Goal: Task Accomplishment & Management: Complete application form

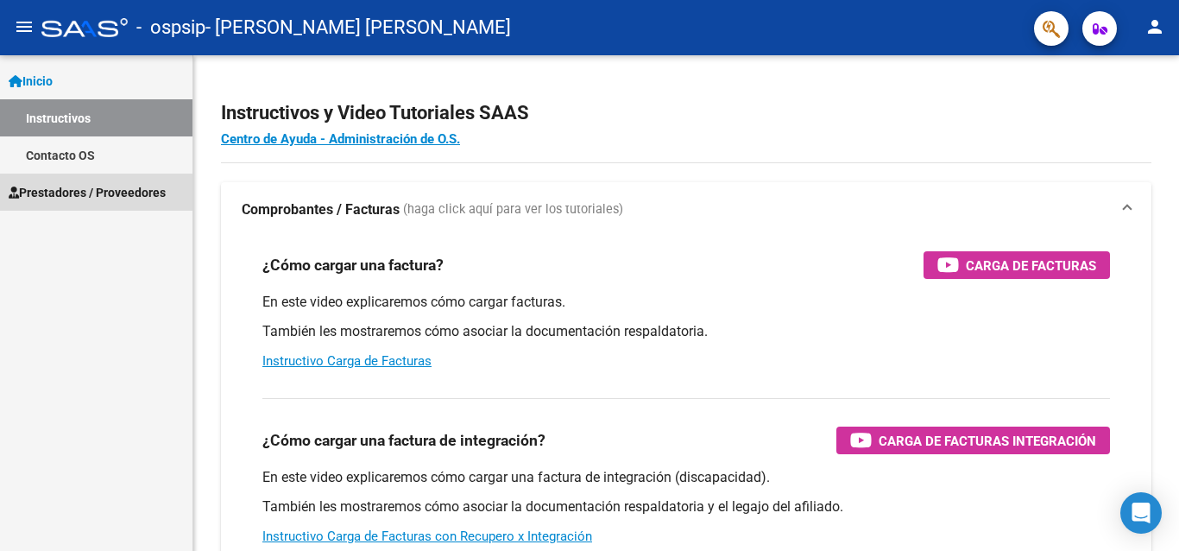
click at [106, 192] on span "Prestadores / Proveedores" at bounding box center [87, 192] width 157 height 19
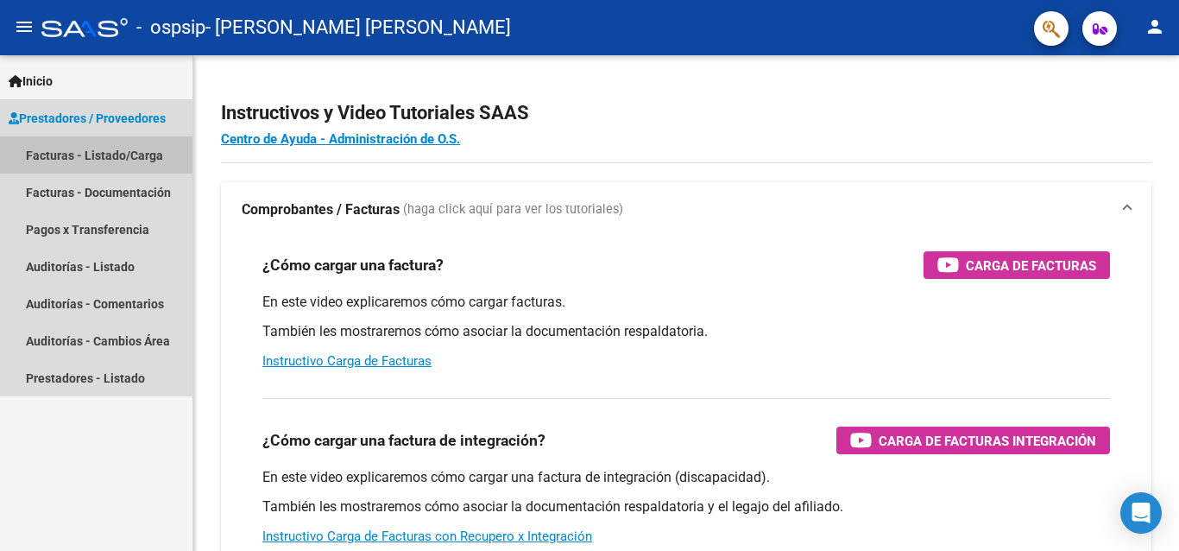
click at [70, 153] on link "Facturas - Listado/Carga" at bounding box center [96, 154] width 193 height 37
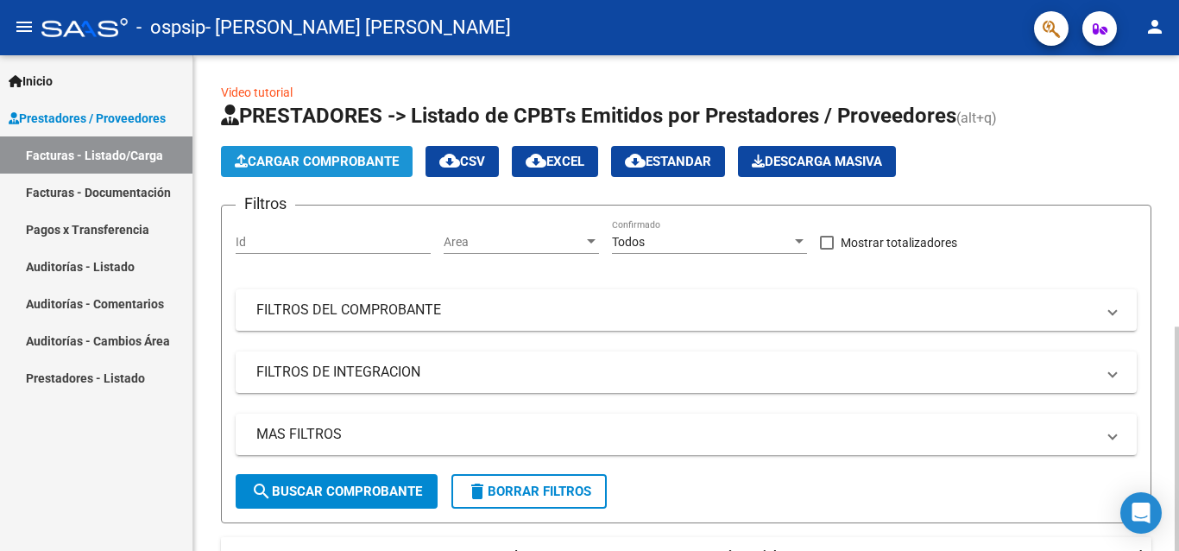
click at [306, 150] on button "Cargar Comprobante" at bounding box center [317, 161] width 192 height 31
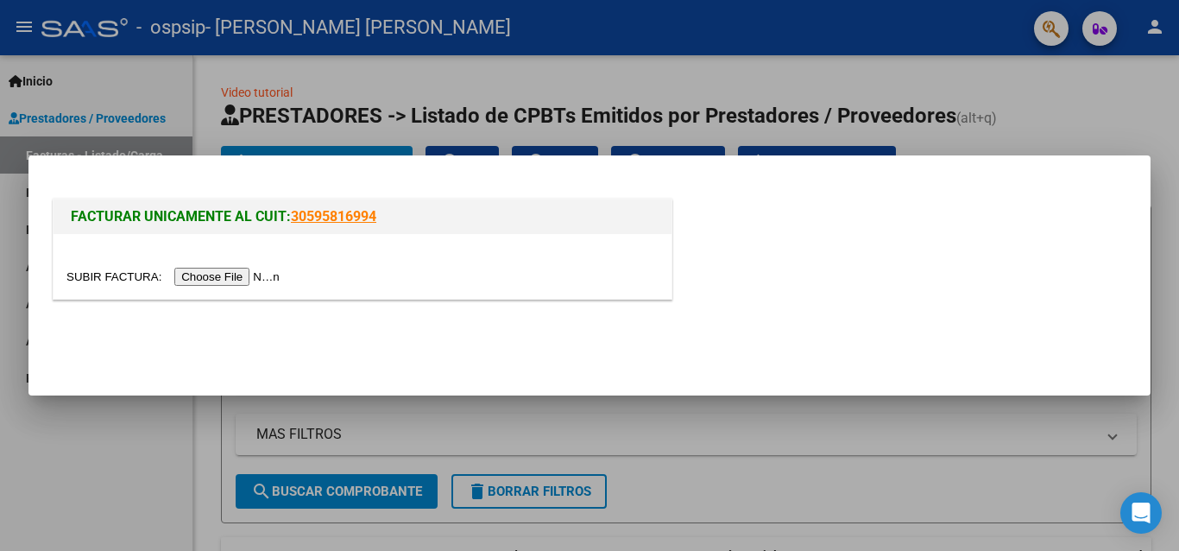
click at [232, 277] on input "file" at bounding box center [175, 277] width 218 height 18
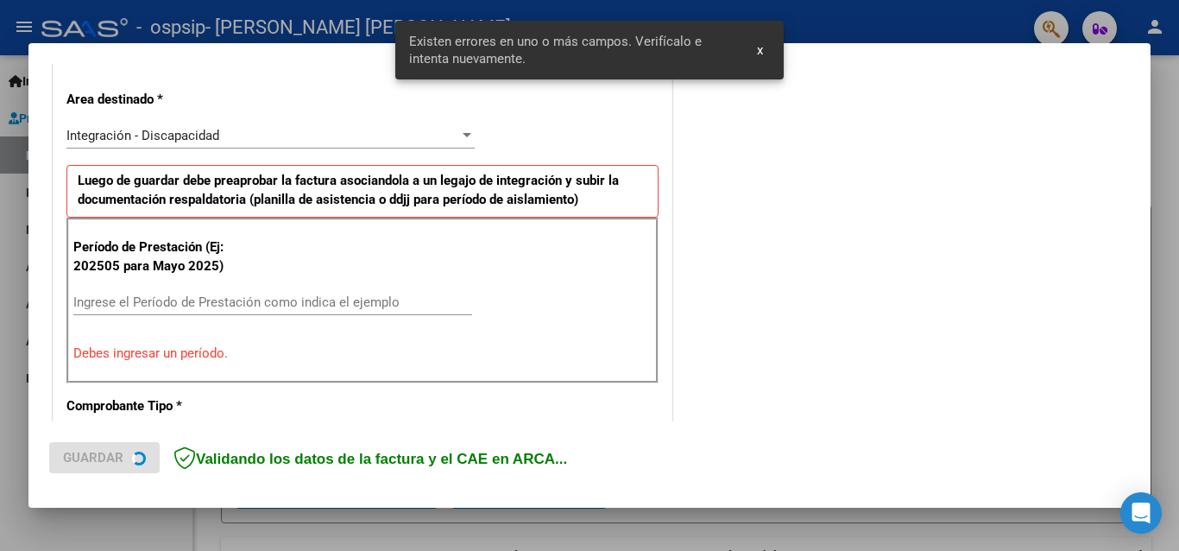
scroll to position [390, 0]
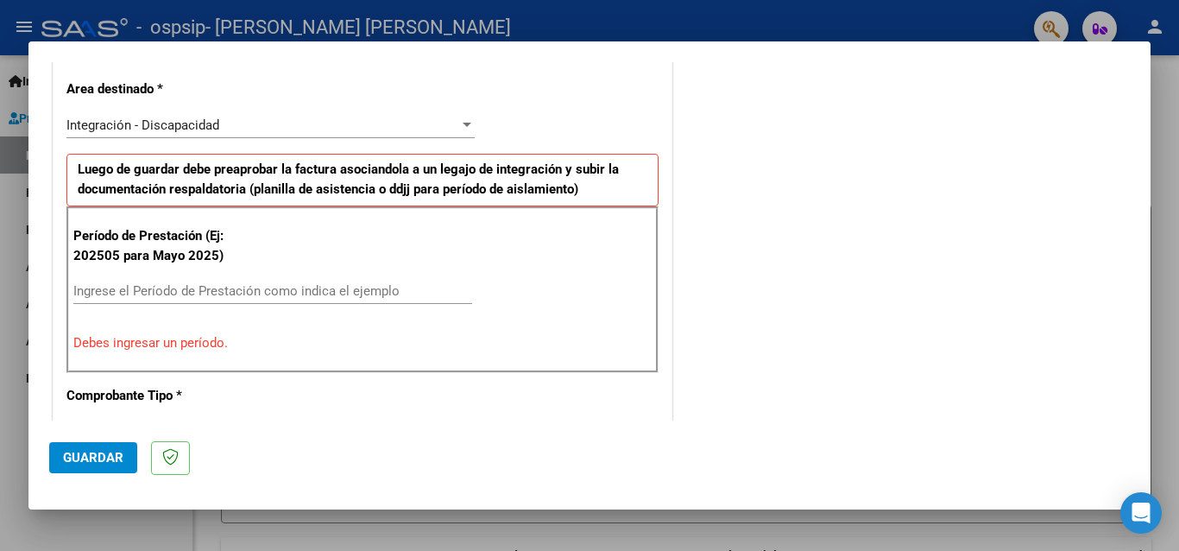
click at [141, 294] on input "Ingrese el Período de Prestación como indica el ejemplo" at bounding box center [272, 291] width 399 height 16
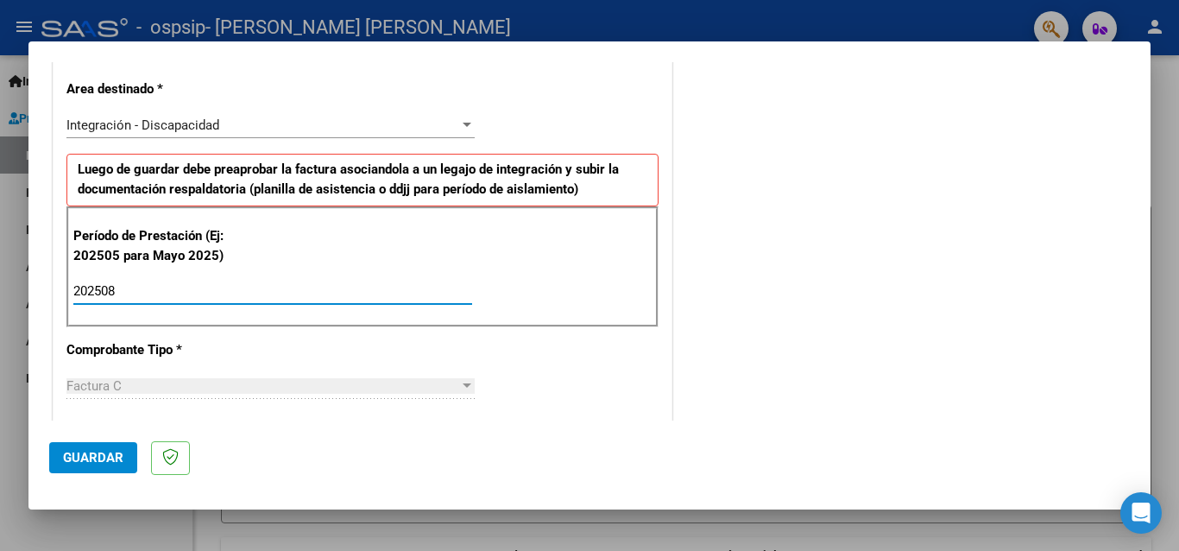
type input "202508"
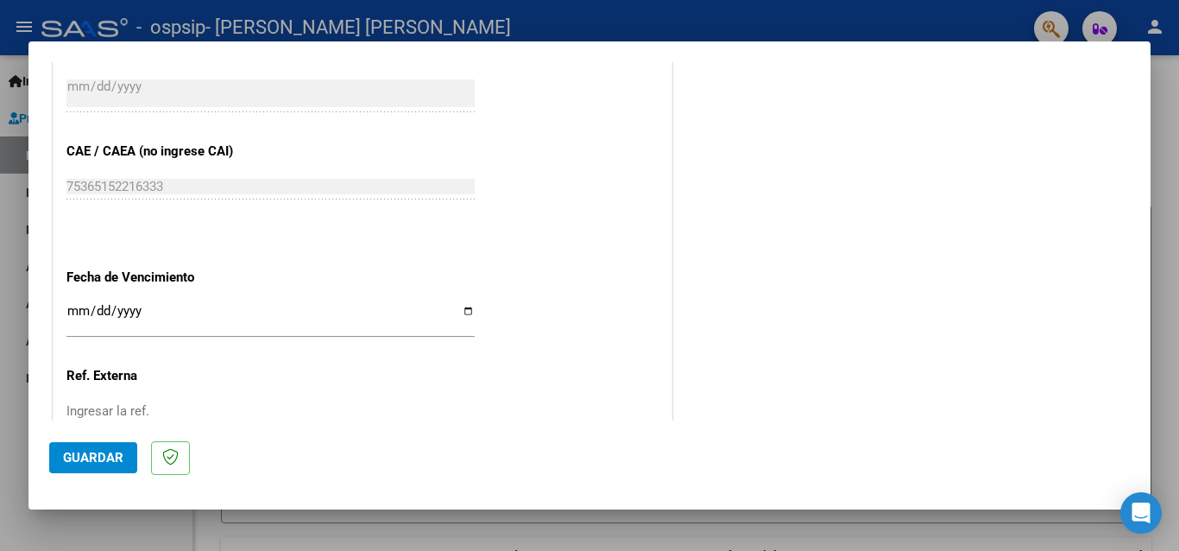
scroll to position [1046, 0]
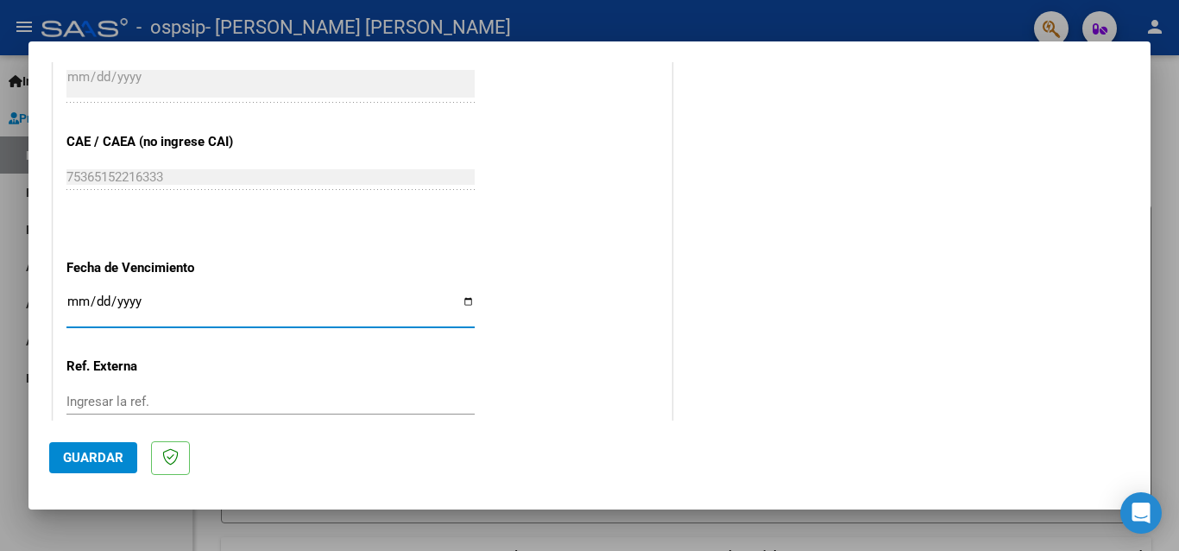
click at [459, 294] on input "Ingresar la fecha" at bounding box center [270, 308] width 408 height 28
type input "[DATE]"
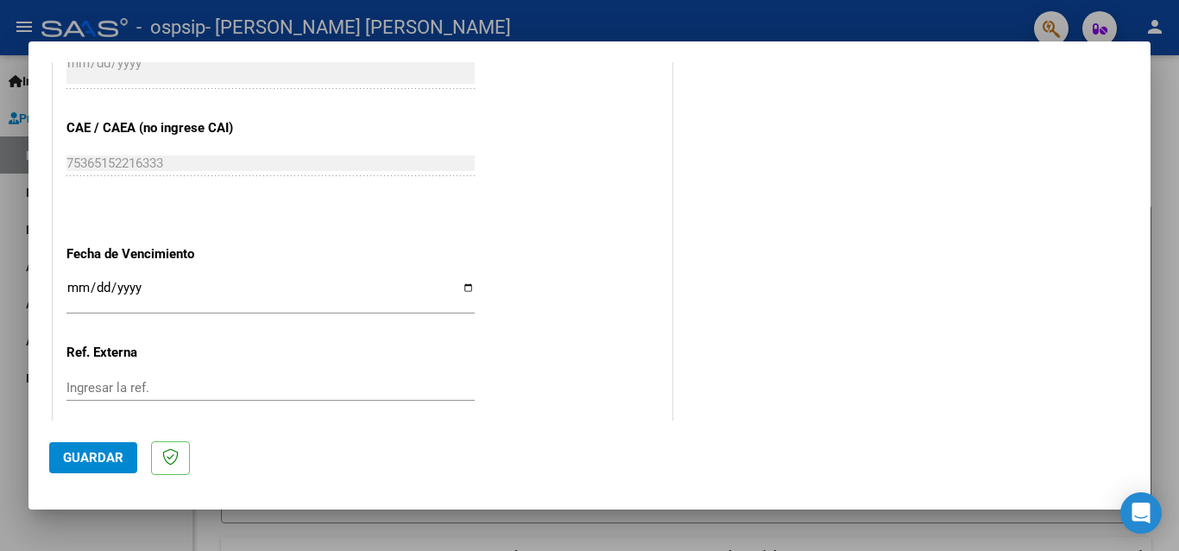
scroll to position [1140, 0]
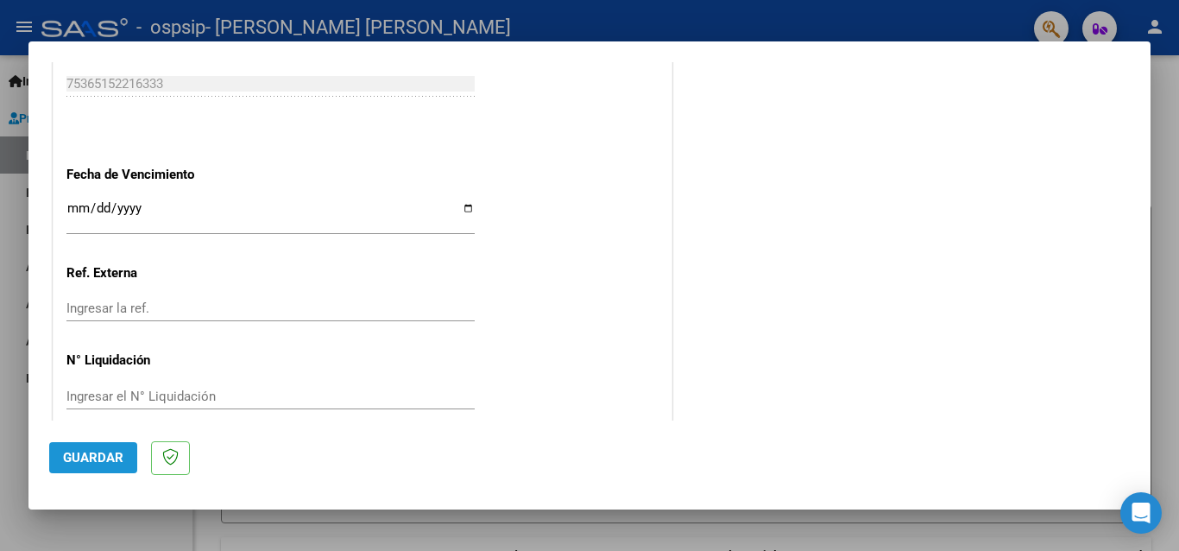
click at [83, 458] on span "Guardar" at bounding box center [93, 458] width 60 height 16
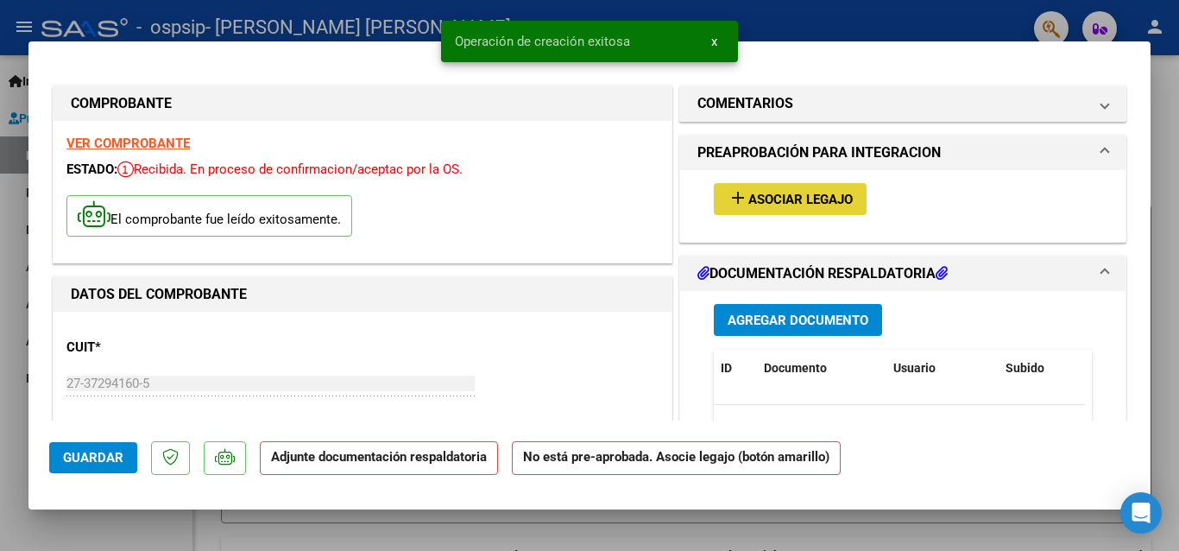
click at [770, 196] on span "Asociar Legajo" at bounding box center [801, 200] width 104 height 16
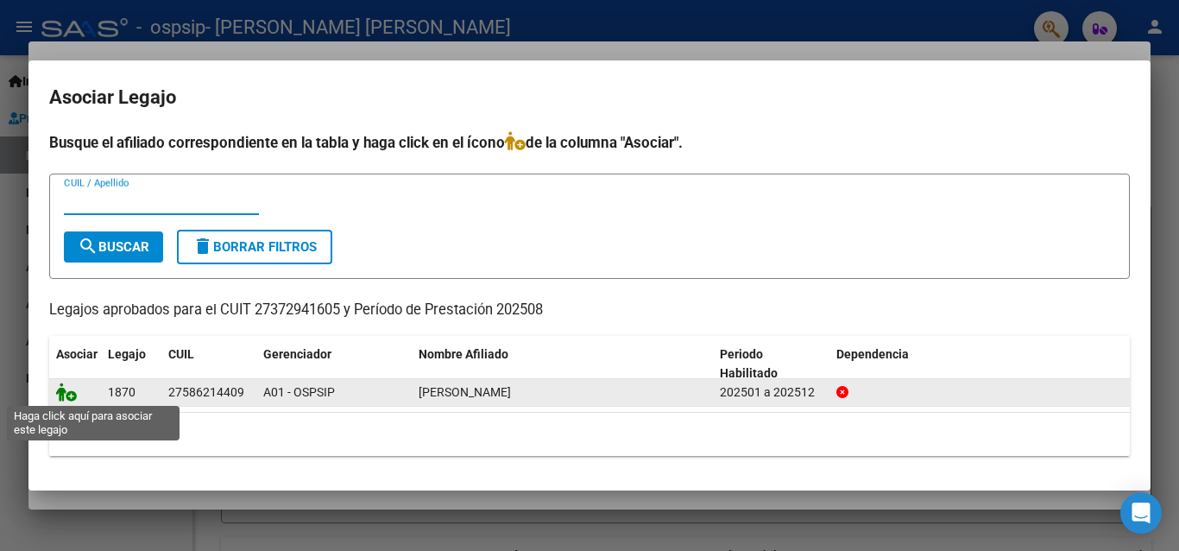
click at [65, 395] on icon at bounding box center [66, 391] width 21 height 19
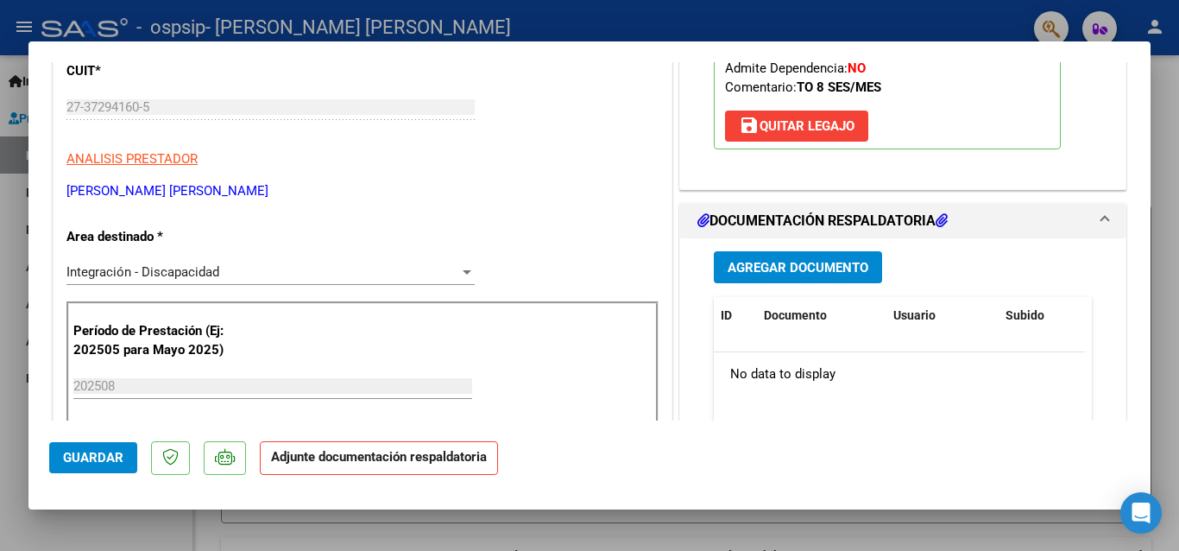
scroll to position [311, 0]
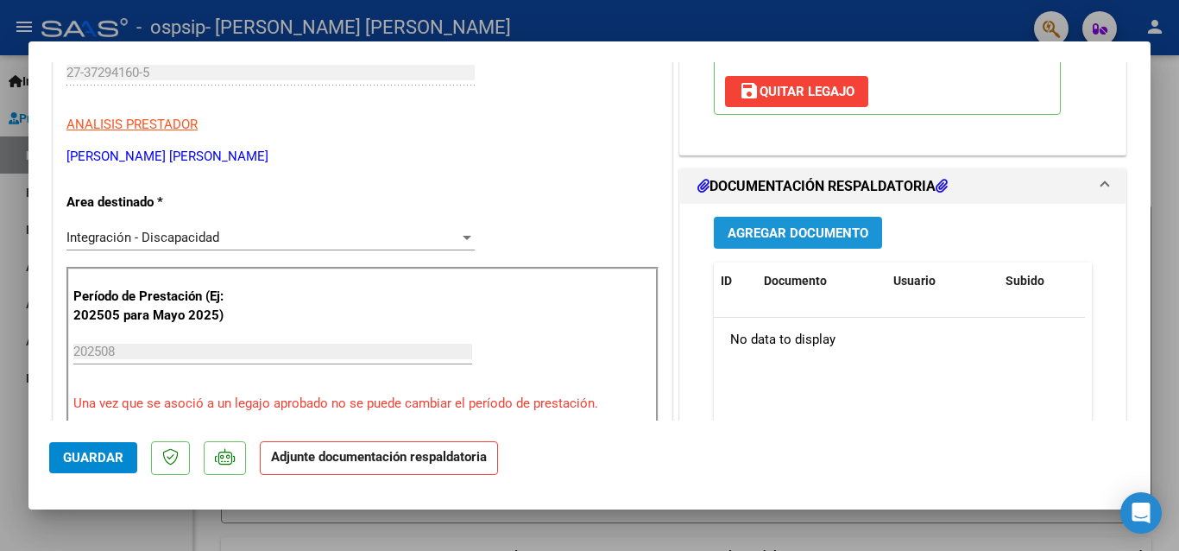
click at [796, 225] on span "Agregar Documento" at bounding box center [798, 233] width 141 height 16
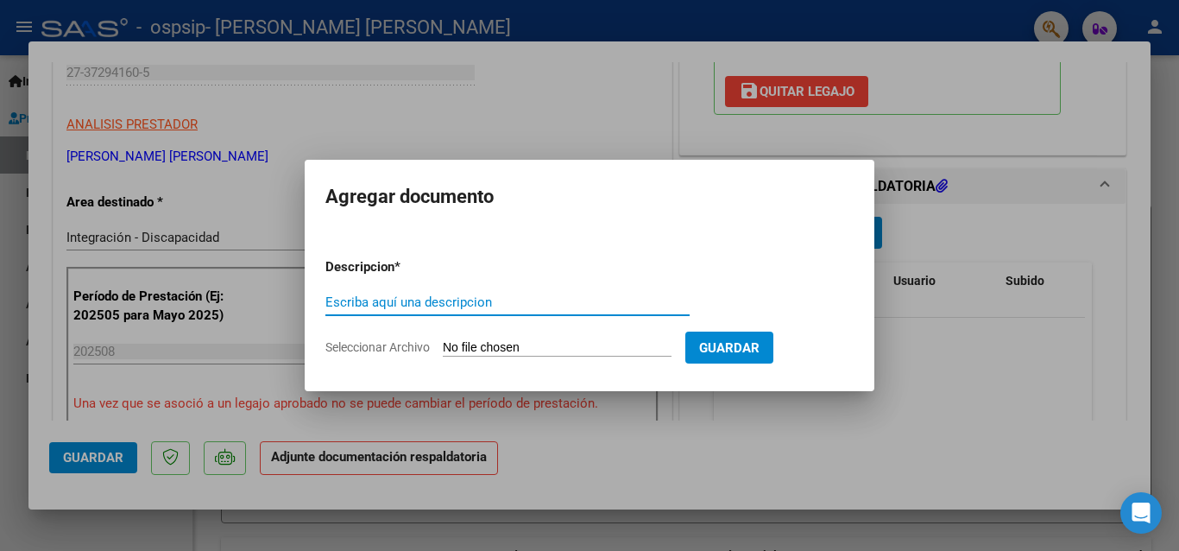
click at [438, 304] on input "Escriba aquí una descripcion" at bounding box center [507, 302] width 364 height 16
type input "Planilla de asistencia Agosto"
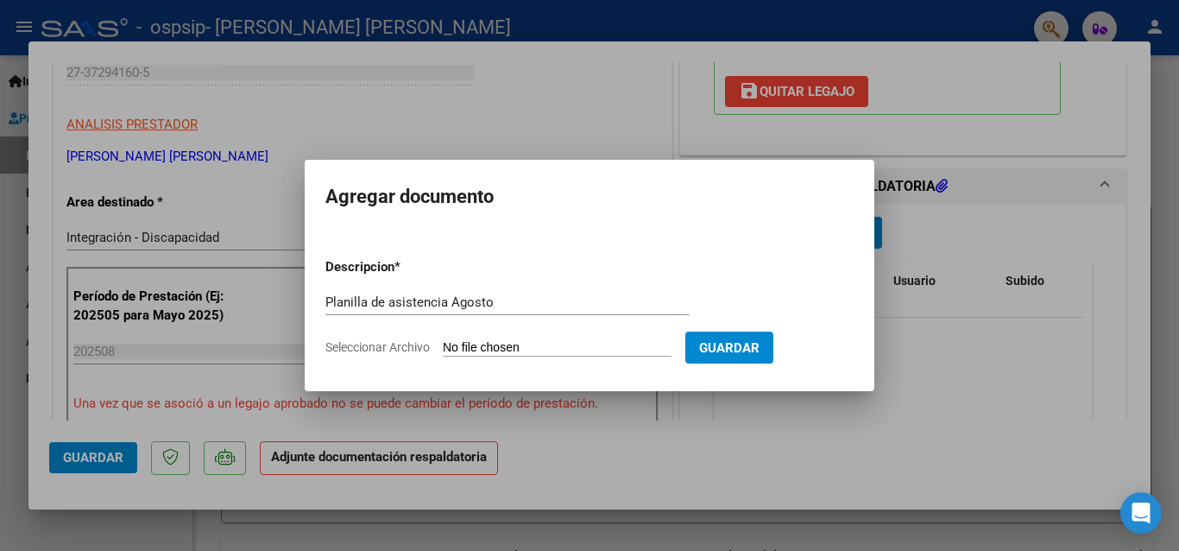
click at [525, 342] on input "Seleccionar Archivo" at bounding box center [557, 348] width 229 height 16
type input "C:\fakepath\[PERSON_NAME] O TO Agosto.pdf"
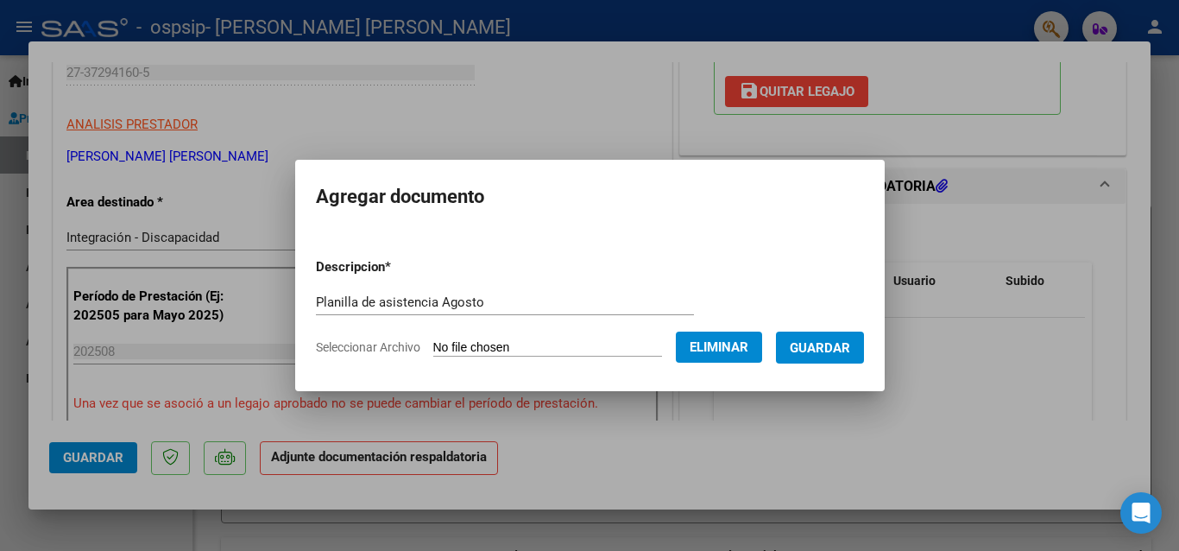
click at [819, 347] on span "Guardar" at bounding box center [820, 348] width 60 height 16
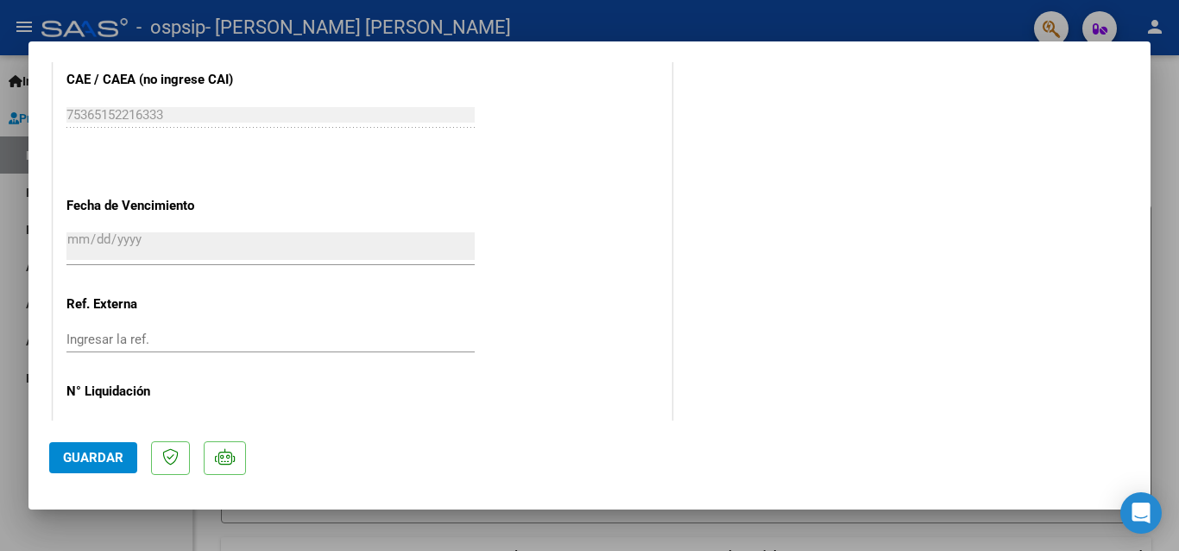
scroll to position [1166, 0]
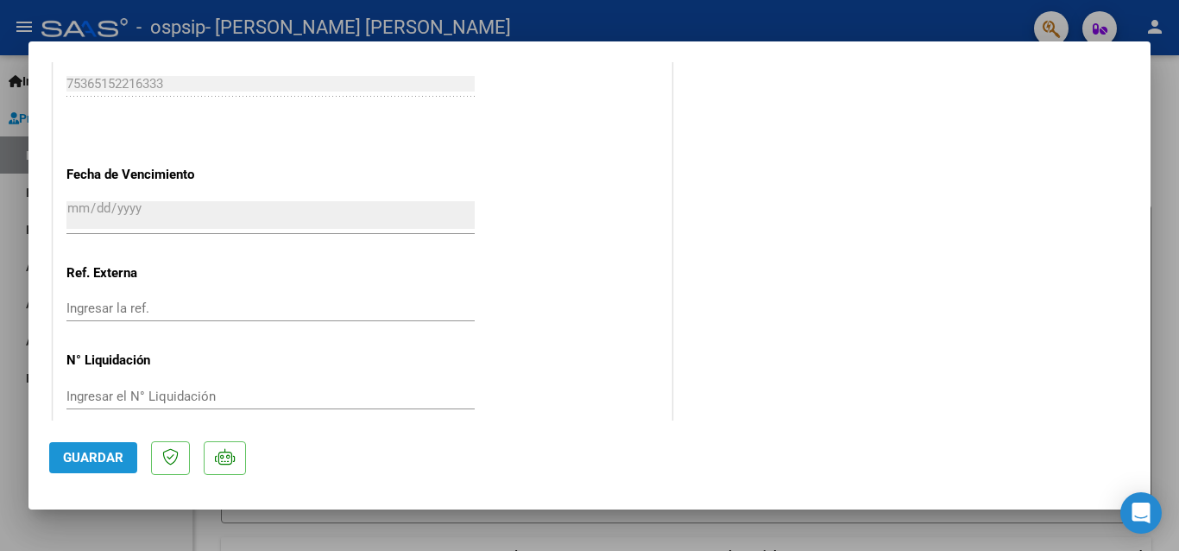
click at [100, 457] on span "Guardar" at bounding box center [93, 458] width 60 height 16
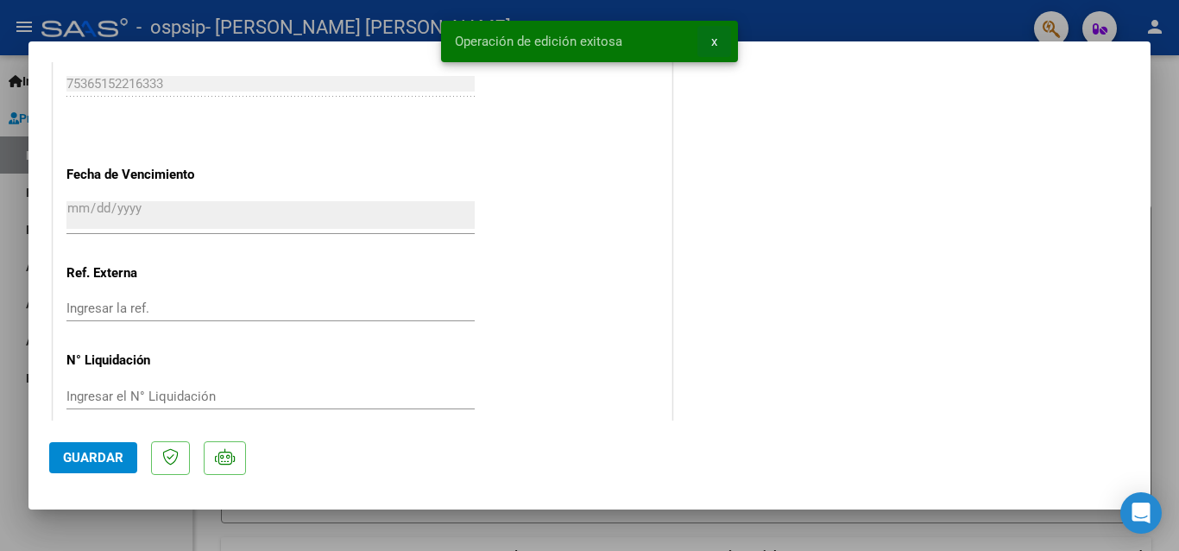
click at [717, 42] on button "x" at bounding box center [715, 41] width 34 height 31
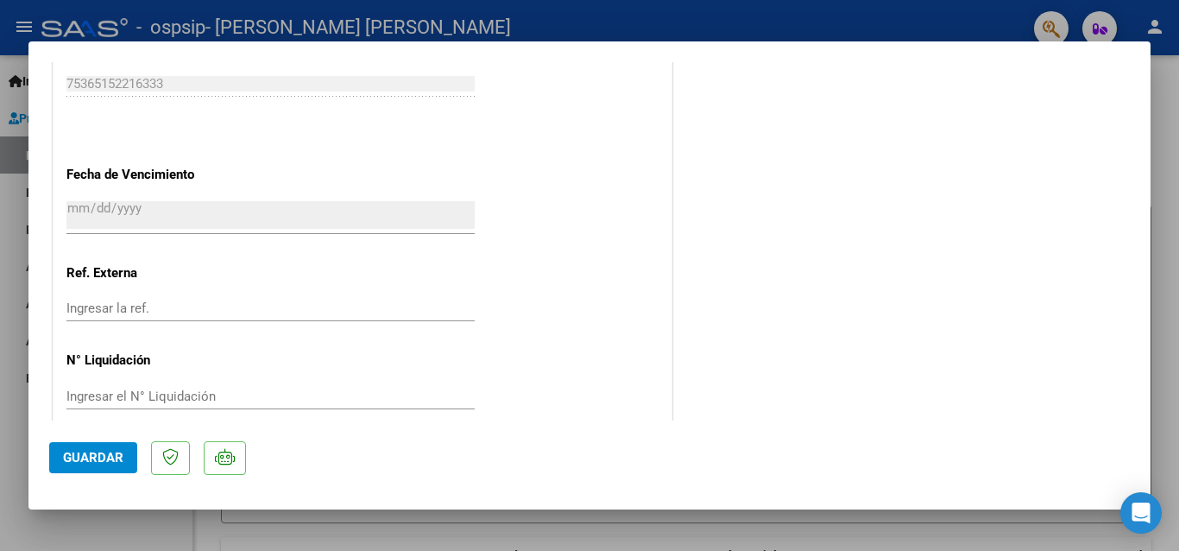
click at [8, 85] on div at bounding box center [589, 275] width 1179 height 551
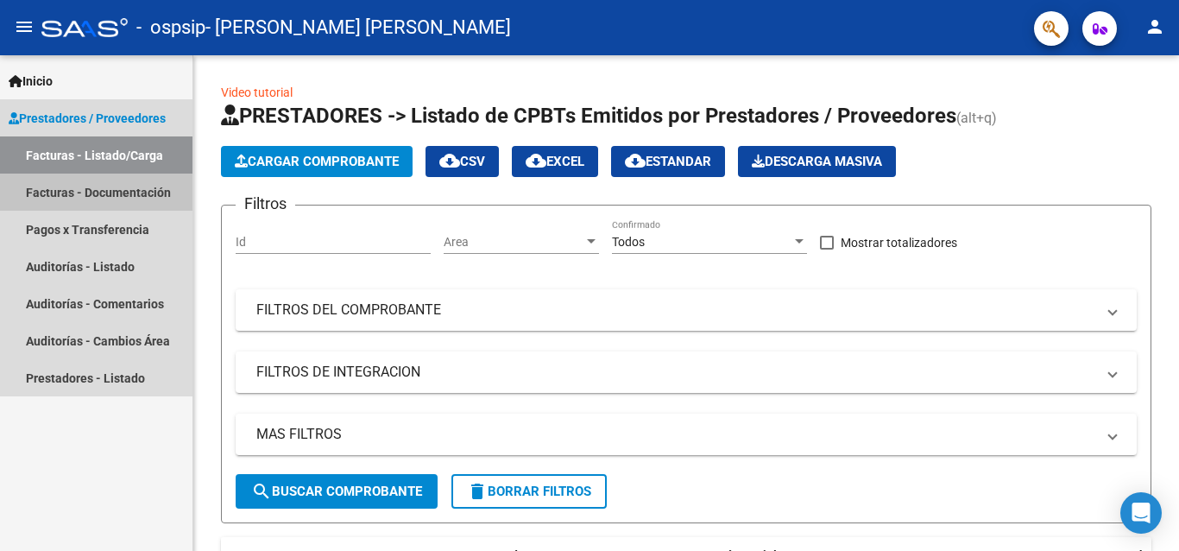
click at [100, 189] on link "Facturas - Documentación" at bounding box center [96, 192] width 193 height 37
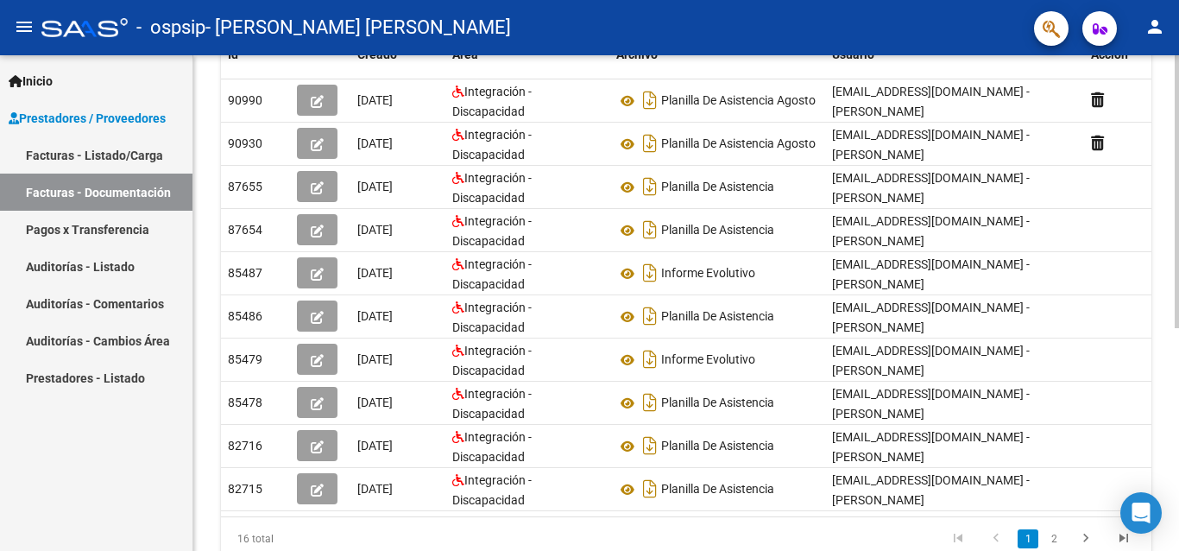
scroll to position [406, 0]
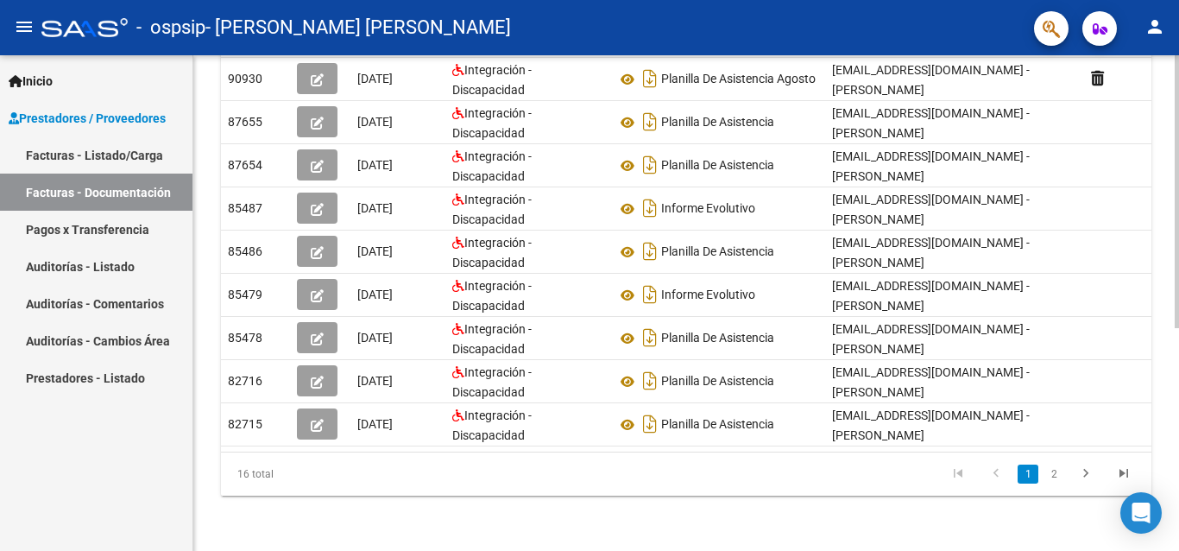
click at [1156, 550] on html "menu - ospsip - [PERSON_NAME] [PERSON_NAME] person Inicio Instructivos Contacto…" at bounding box center [589, 275] width 1179 height 551
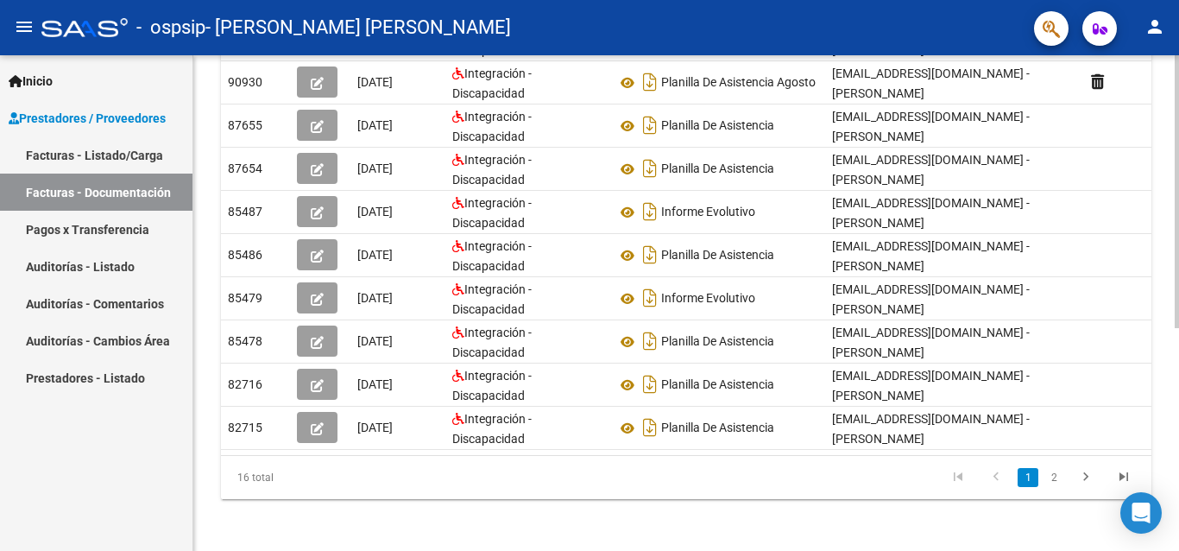
scroll to position [387, 0]
click at [1170, 395] on div "PRESTADORES -> Comprobantes - Documentación Respaldatoria cloud_download Export…" at bounding box center [688, 111] width 990 height 887
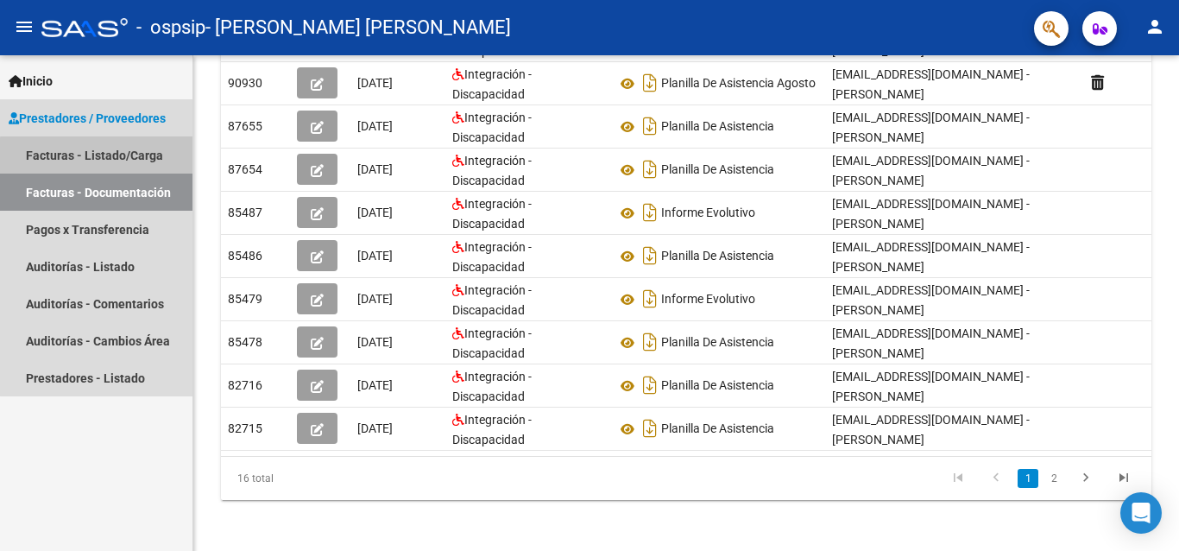
click at [102, 156] on link "Facturas - Listado/Carga" at bounding box center [96, 154] width 193 height 37
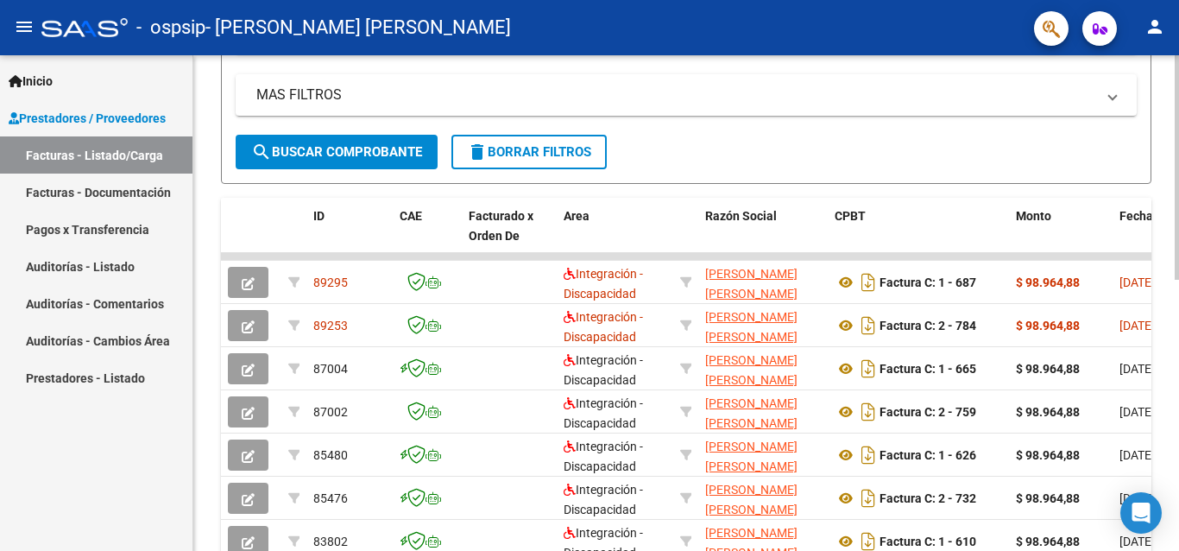
scroll to position [326, 0]
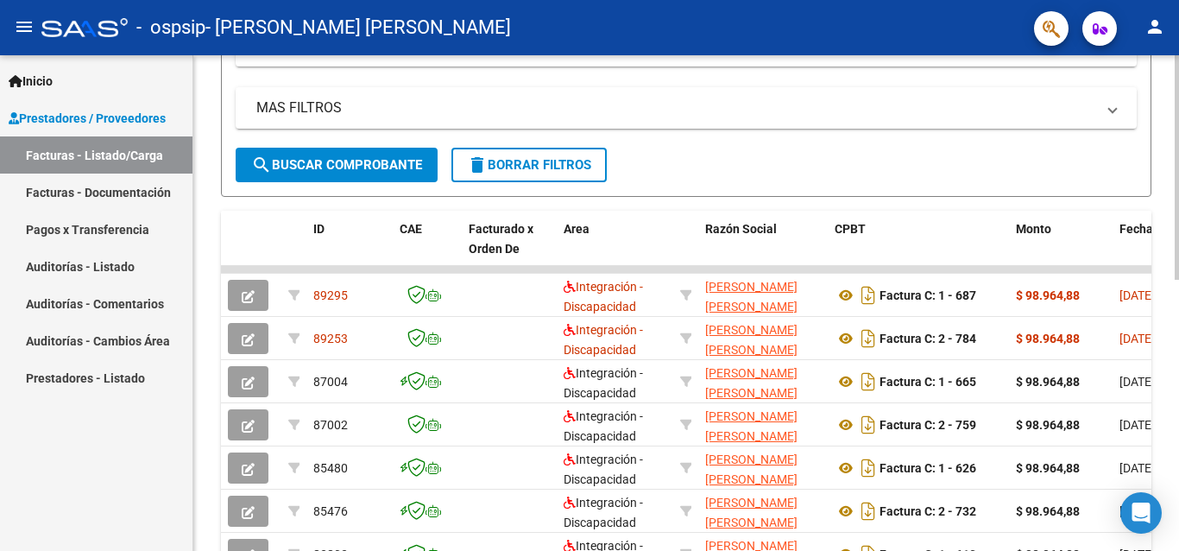
click at [1172, 409] on div "Video tutorial PRESTADORES -> Listado de CPBTs Emitidos por Prestadores / Prove…" at bounding box center [688, 269] width 990 height 1081
